Goal: Navigation & Orientation: Find specific page/section

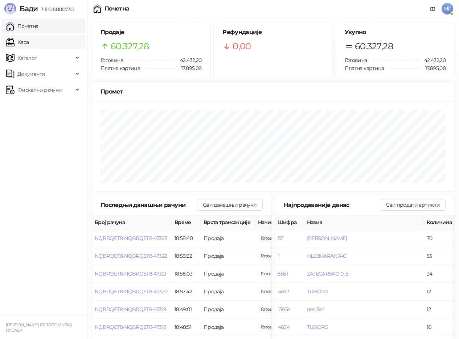
click at [28, 39] on link "Каса" at bounding box center [17, 42] width 23 height 15
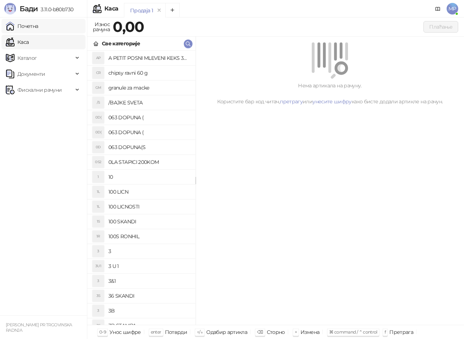
click at [31, 24] on link "Почетна" at bounding box center [22, 26] width 33 height 15
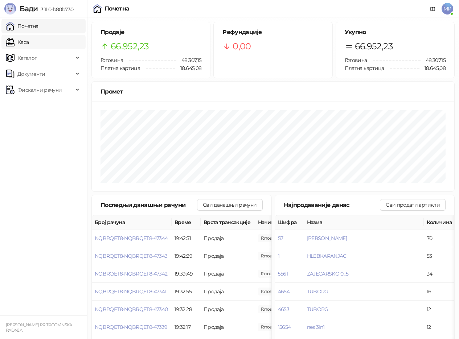
click at [20, 44] on link "Каса" at bounding box center [17, 42] width 23 height 15
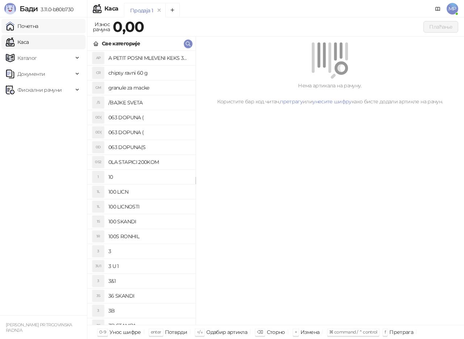
click at [26, 26] on link "Почетна" at bounding box center [22, 26] width 33 height 15
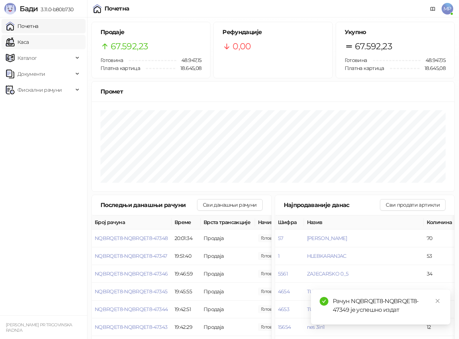
click at [29, 43] on link "Каса" at bounding box center [17, 42] width 23 height 15
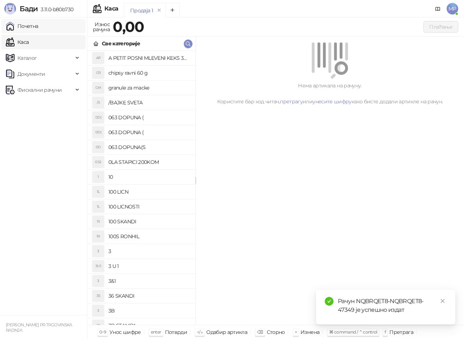
click at [38, 28] on link "Почетна" at bounding box center [22, 26] width 33 height 15
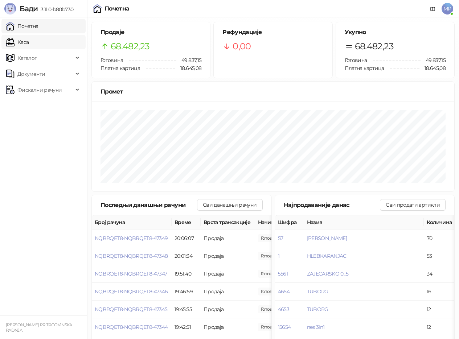
click at [29, 47] on link "Каса" at bounding box center [17, 42] width 23 height 15
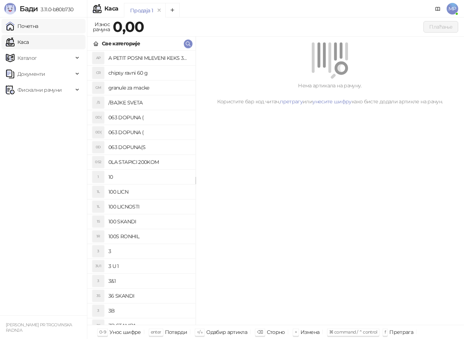
click at [36, 26] on link "Почетна" at bounding box center [22, 26] width 33 height 15
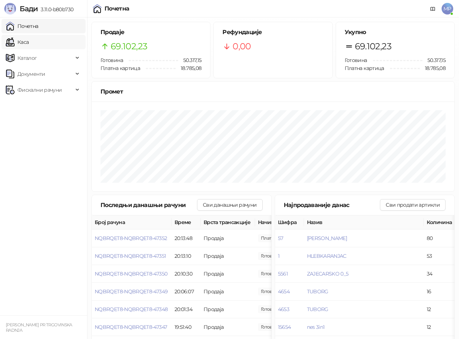
click at [29, 41] on link "Каса" at bounding box center [17, 42] width 23 height 15
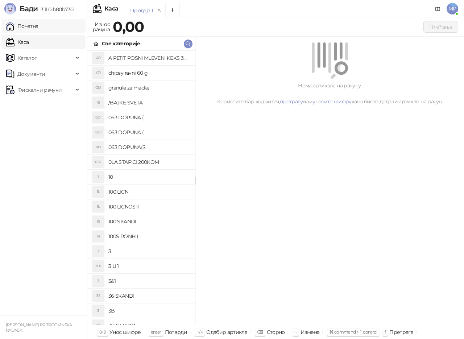
click at [38, 29] on link "Почетна" at bounding box center [22, 26] width 33 height 15
